Goal: Task Accomplishment & Management: Use online tool/utility

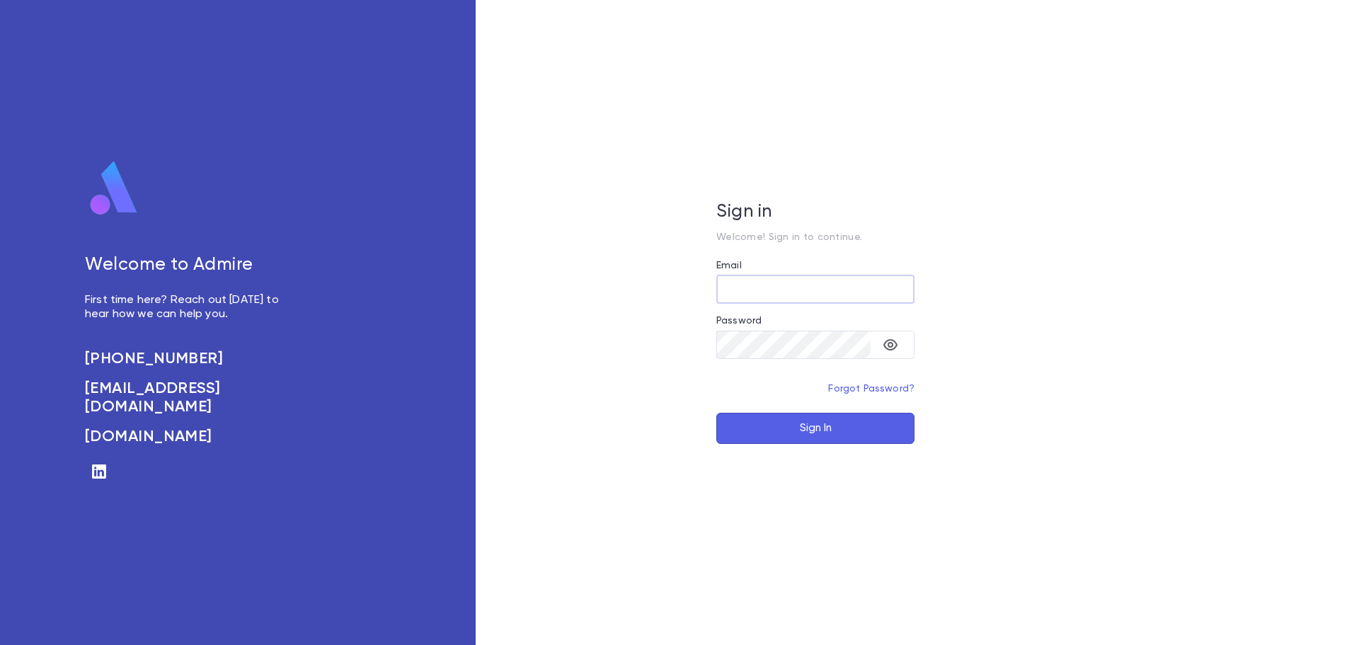
type input "**********"
click at [842, 439] on button "Sign In" at bounding box center [815, 428] width 198 height 31
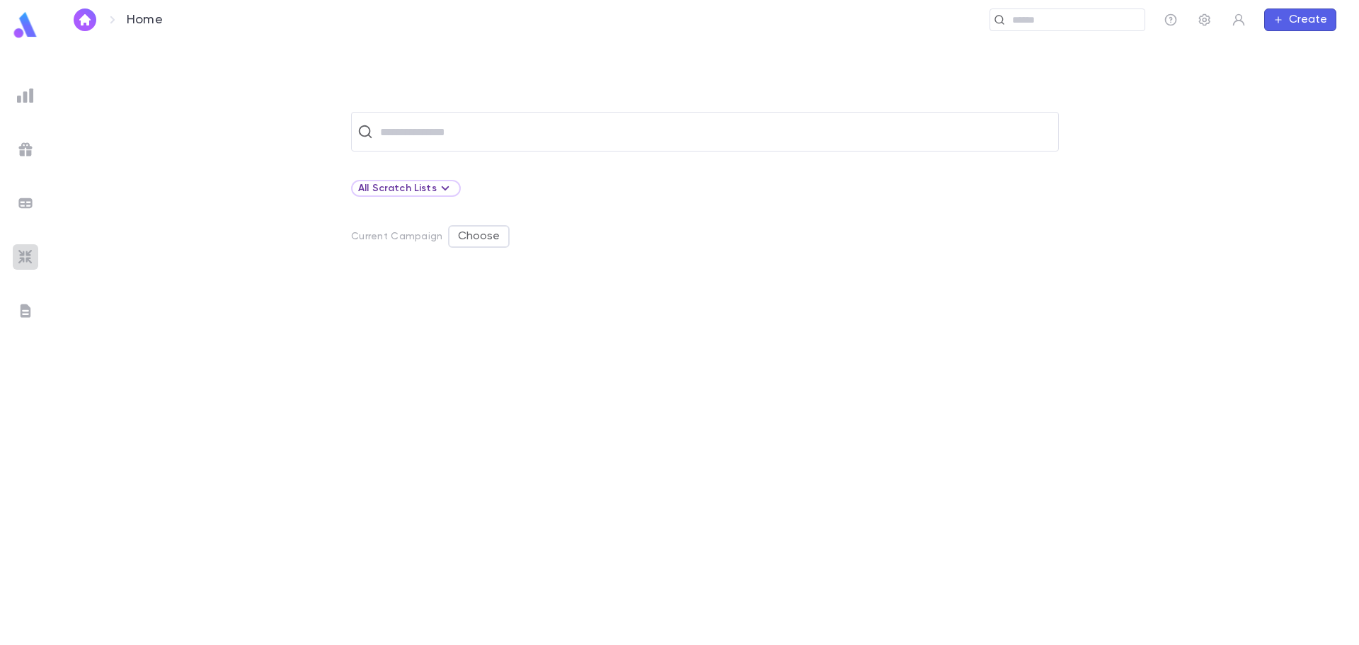
click at [28, 261] on img at bounding box center [25, 256] width 17 height 17
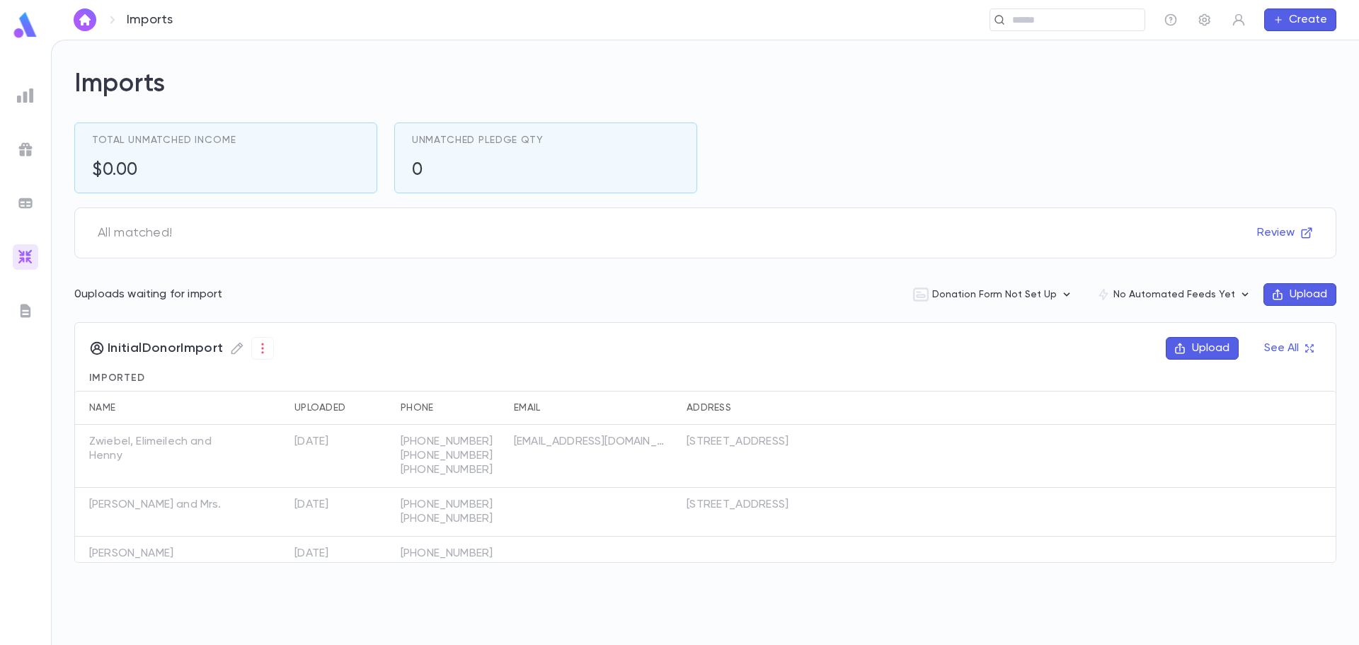
click at [1192, 350] on button "Upload" at bounding box center [1202, 348] width 73 height 23
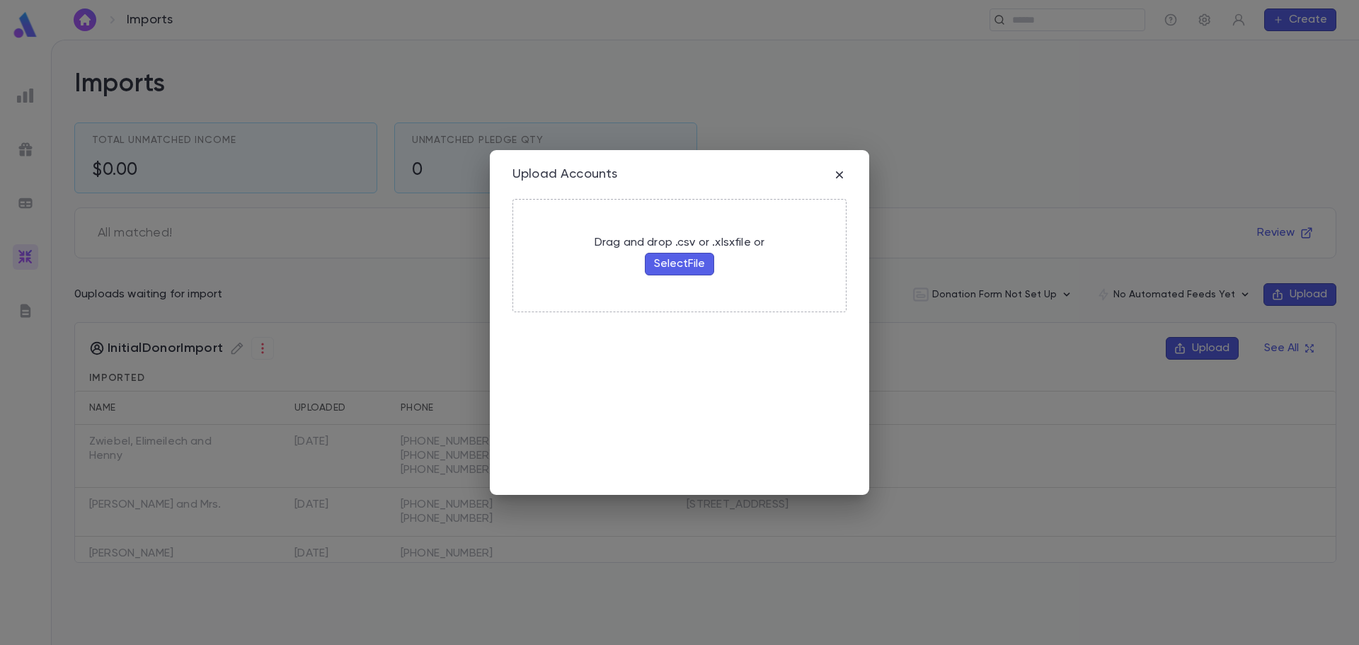
click at [672, 254] on button "Select File" at bounding box center [679, 264] width 69 height 23
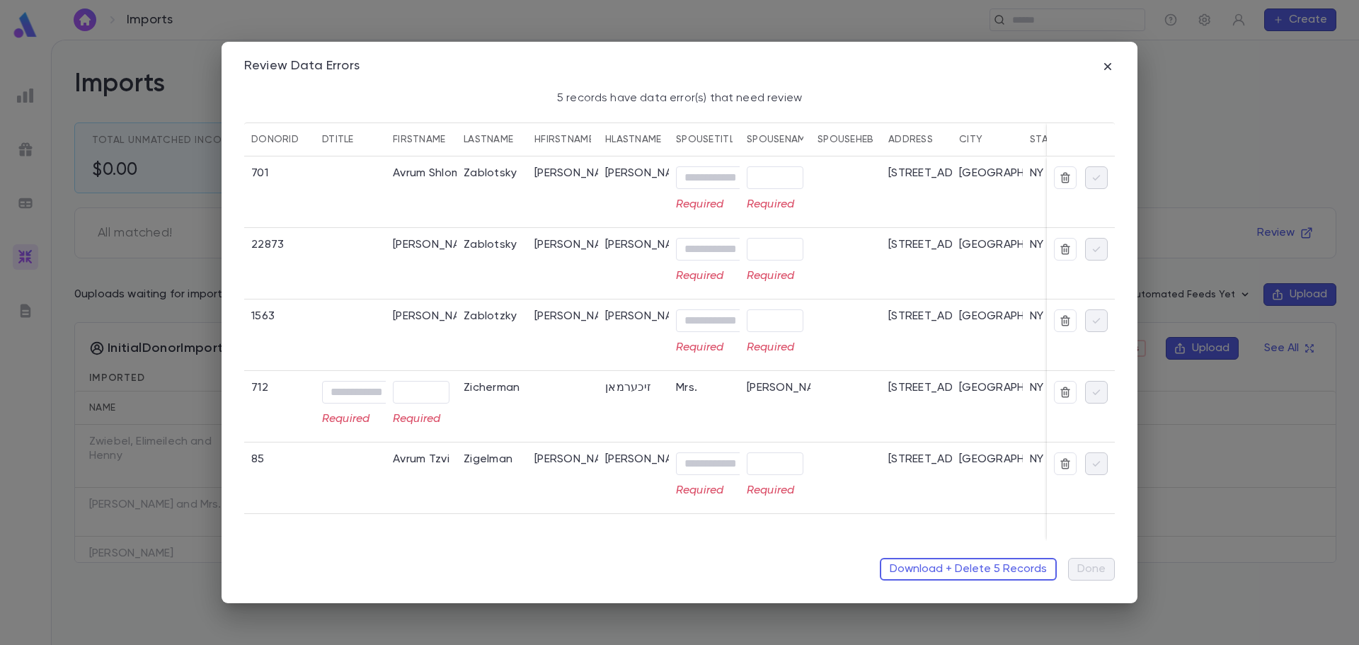
drag, startPoint x: 504, startPoint y: 534, endPoint x: 982, endPoint y: 531, distance: 477.8
click at [996, 566] on button "Download + Delete 5 Records" at bounding box center [968, 569] width 177 height 23
